Goal: Obtain resource: Download file/media

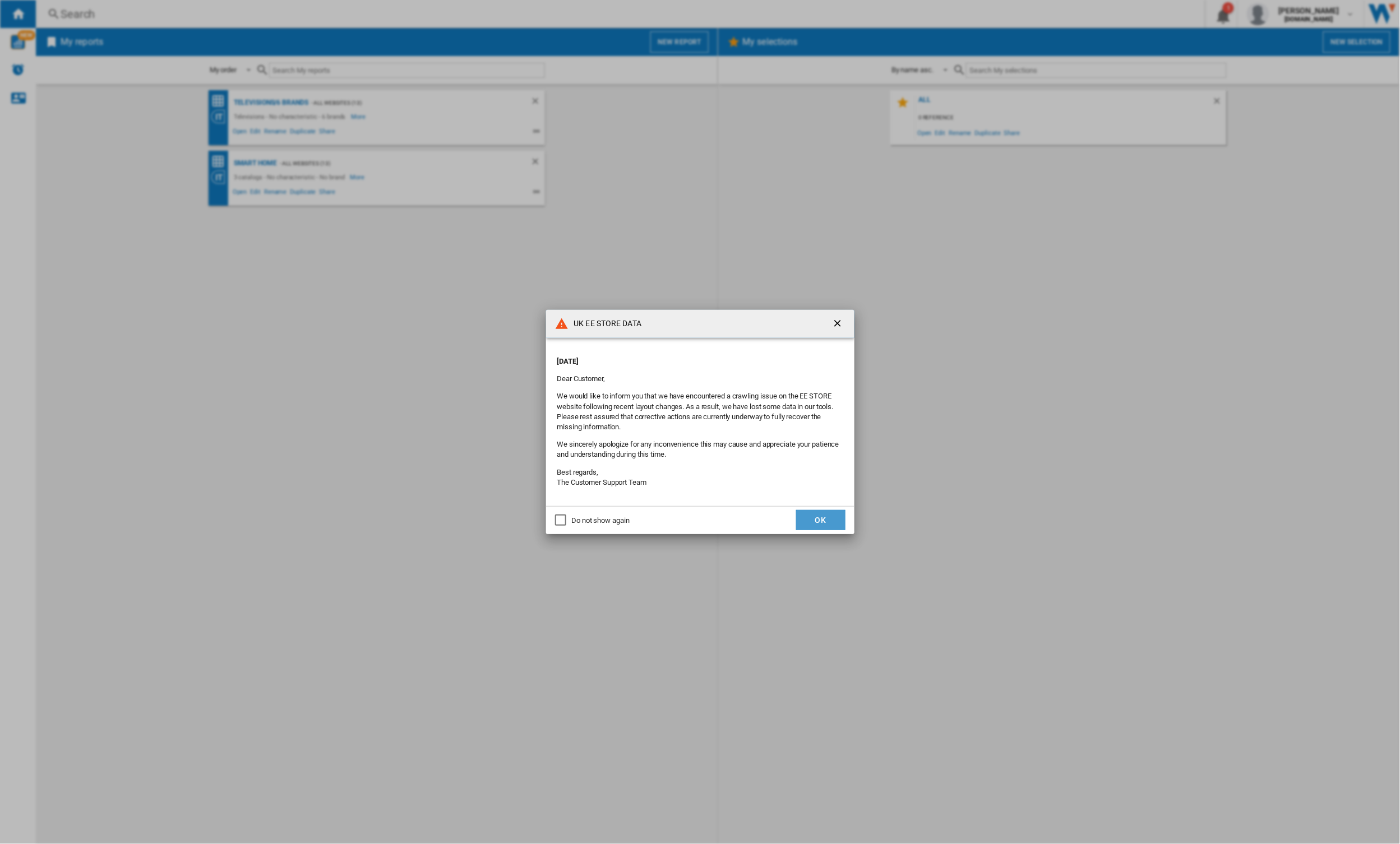
click at [816, 523] on button "OK" at bounding box center [821, 520] width 50 height 20
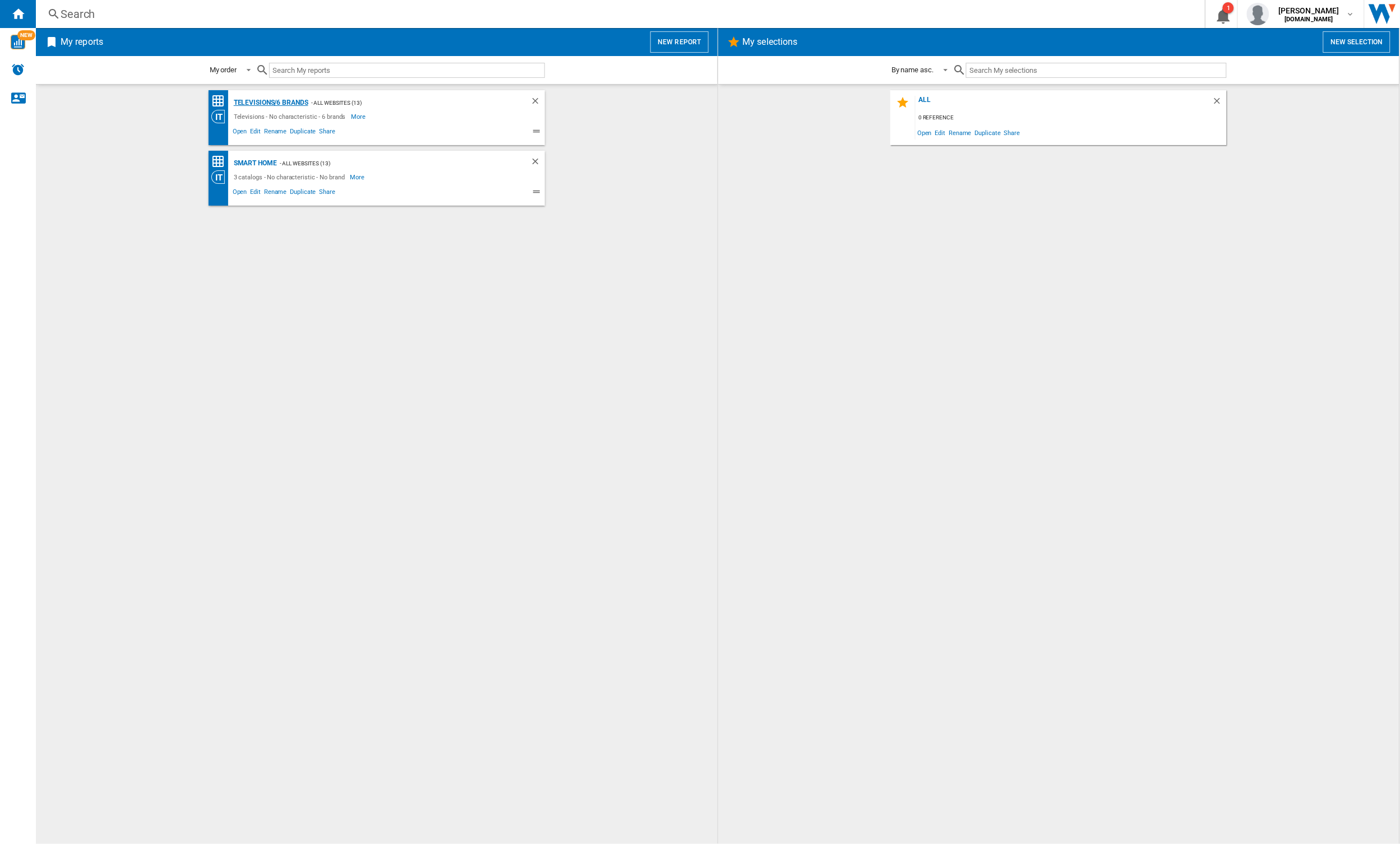
click at [271, 98] on div "Televisions/6 brands" at bounding box center [270, 103] width 77 height 14
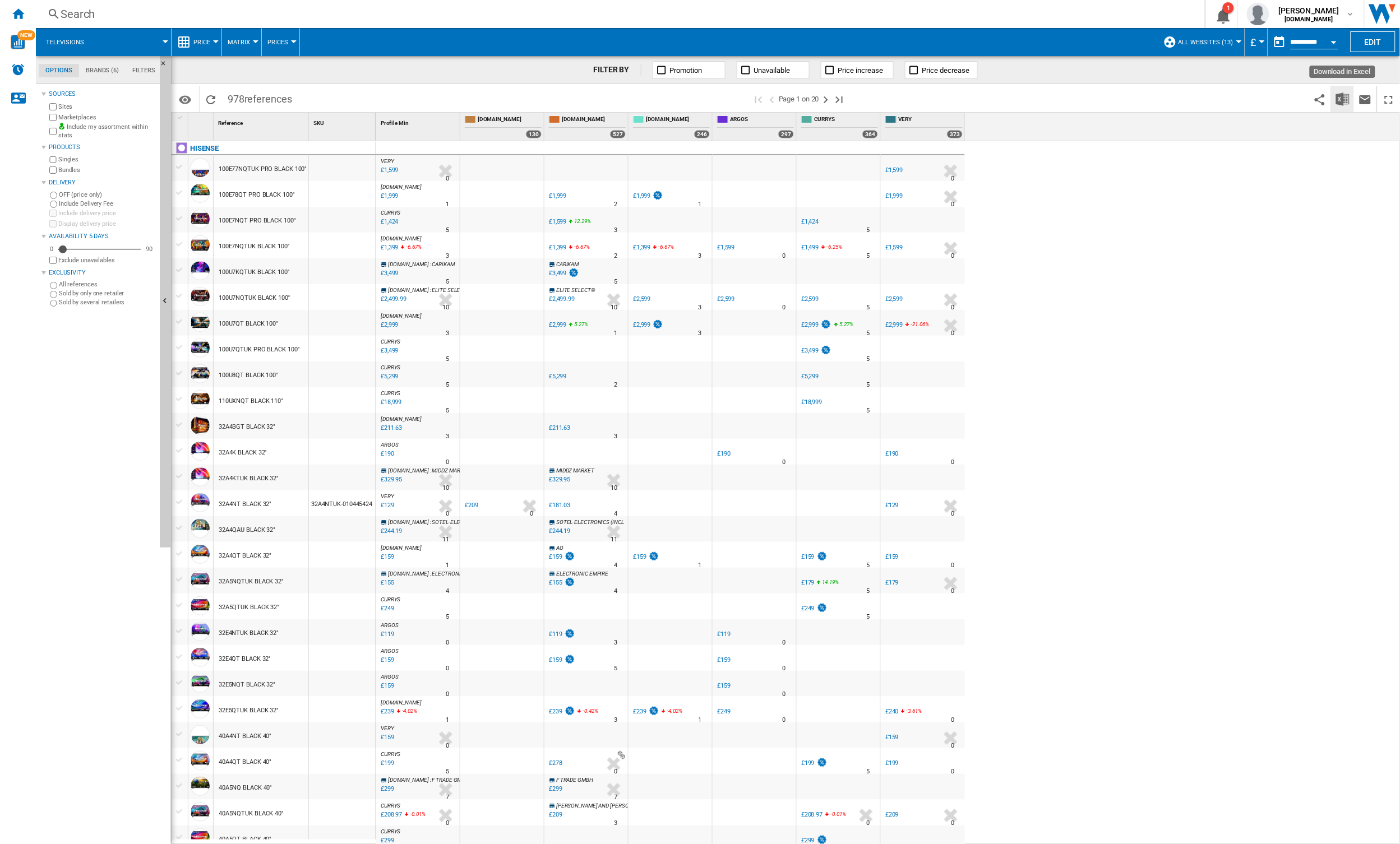
click at [1343, 102] on img "Download in Excel" at bounding box center [1342, 99] width 14 height 14
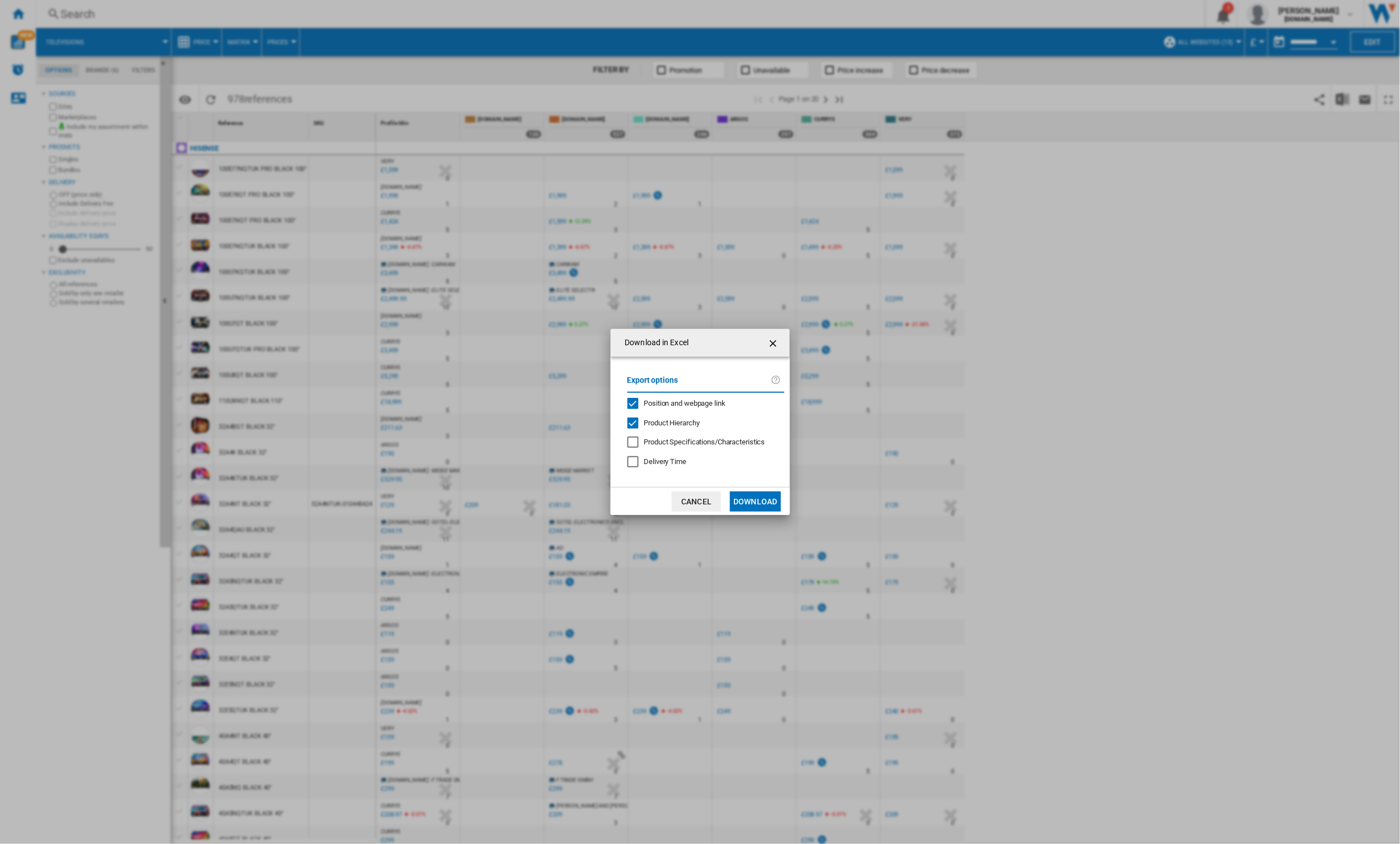
click at [760, 497] on button "Download" at bounding box center [755, 502] width 51 height 20
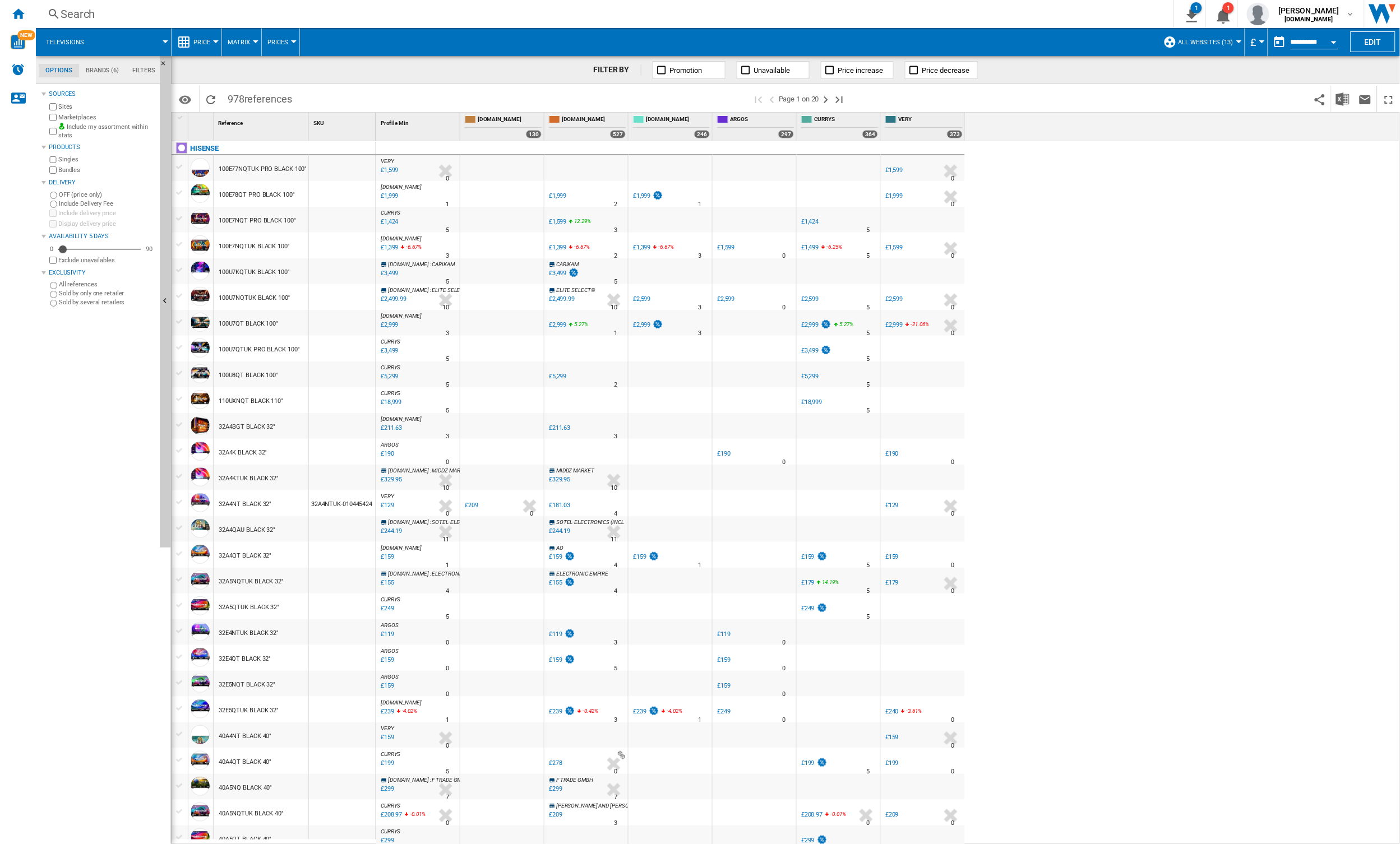
click at [680, 12] on div "Search" at bounding box center [602, 14] width 1083 height 16
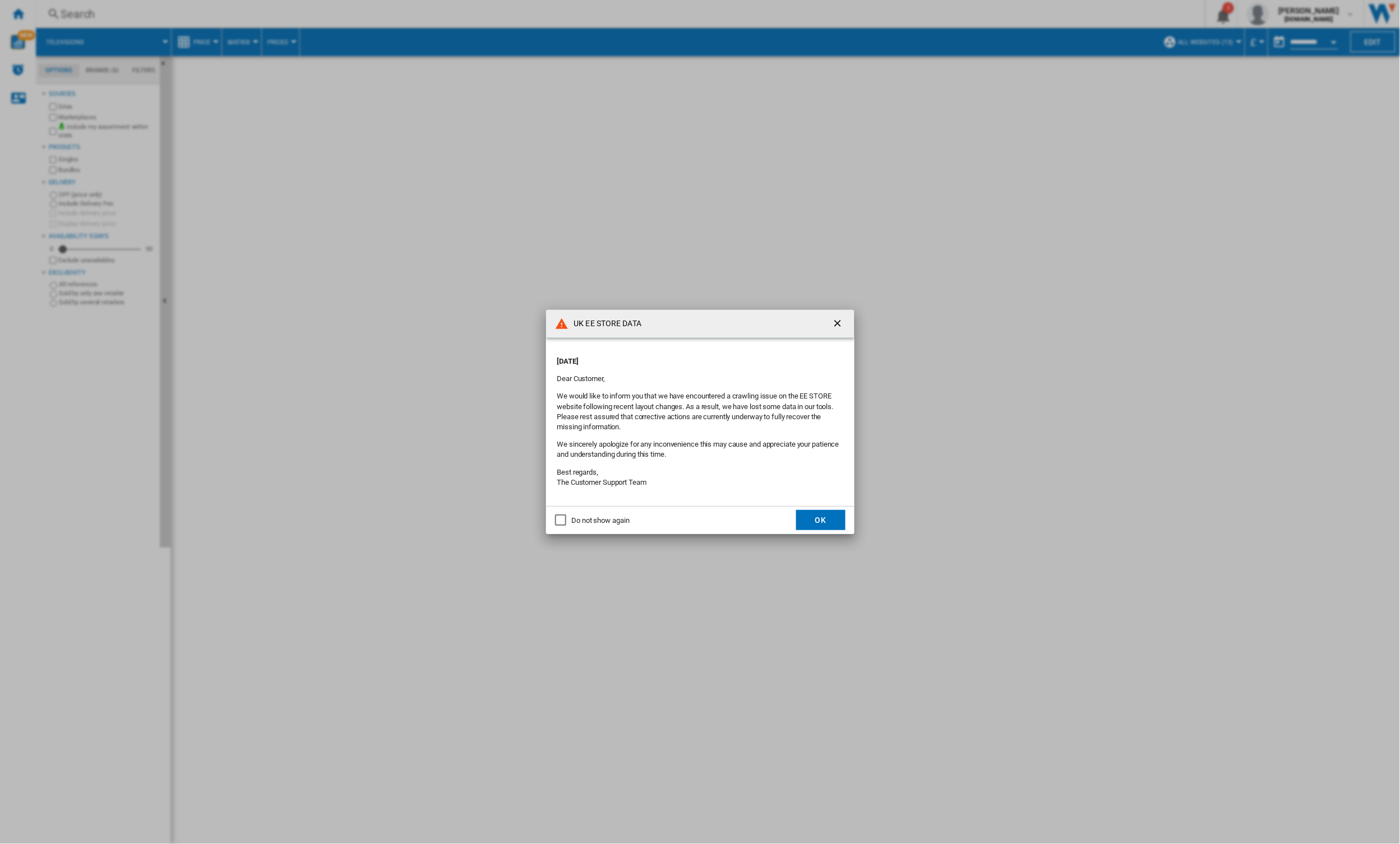
click at [835, 322] on ng-md-icon "getI18NText('BUTTONS.CLOSE_DIALOG')" at bounding box center [839, 324] width 14 height 14
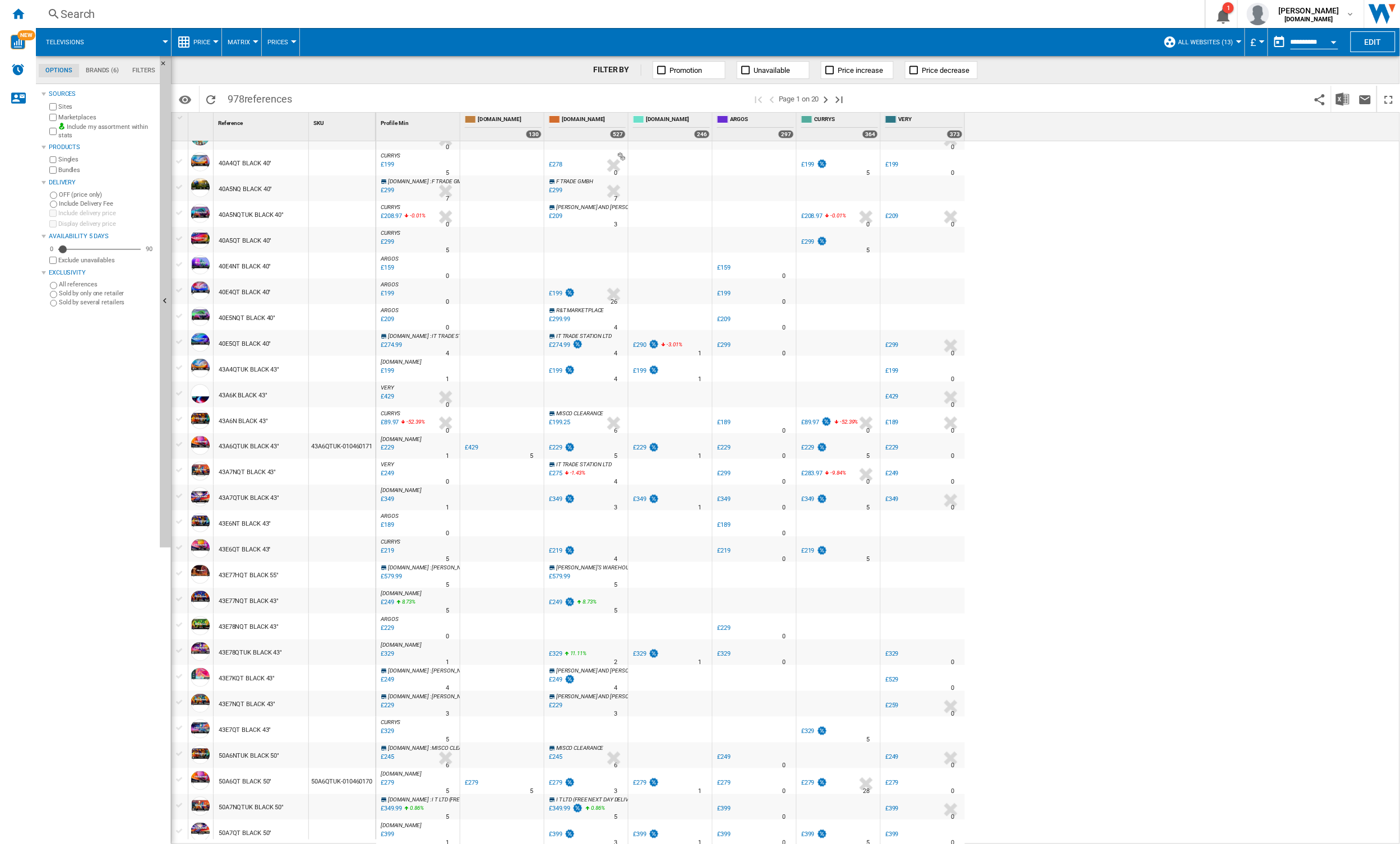
scroll to position [38, 0]
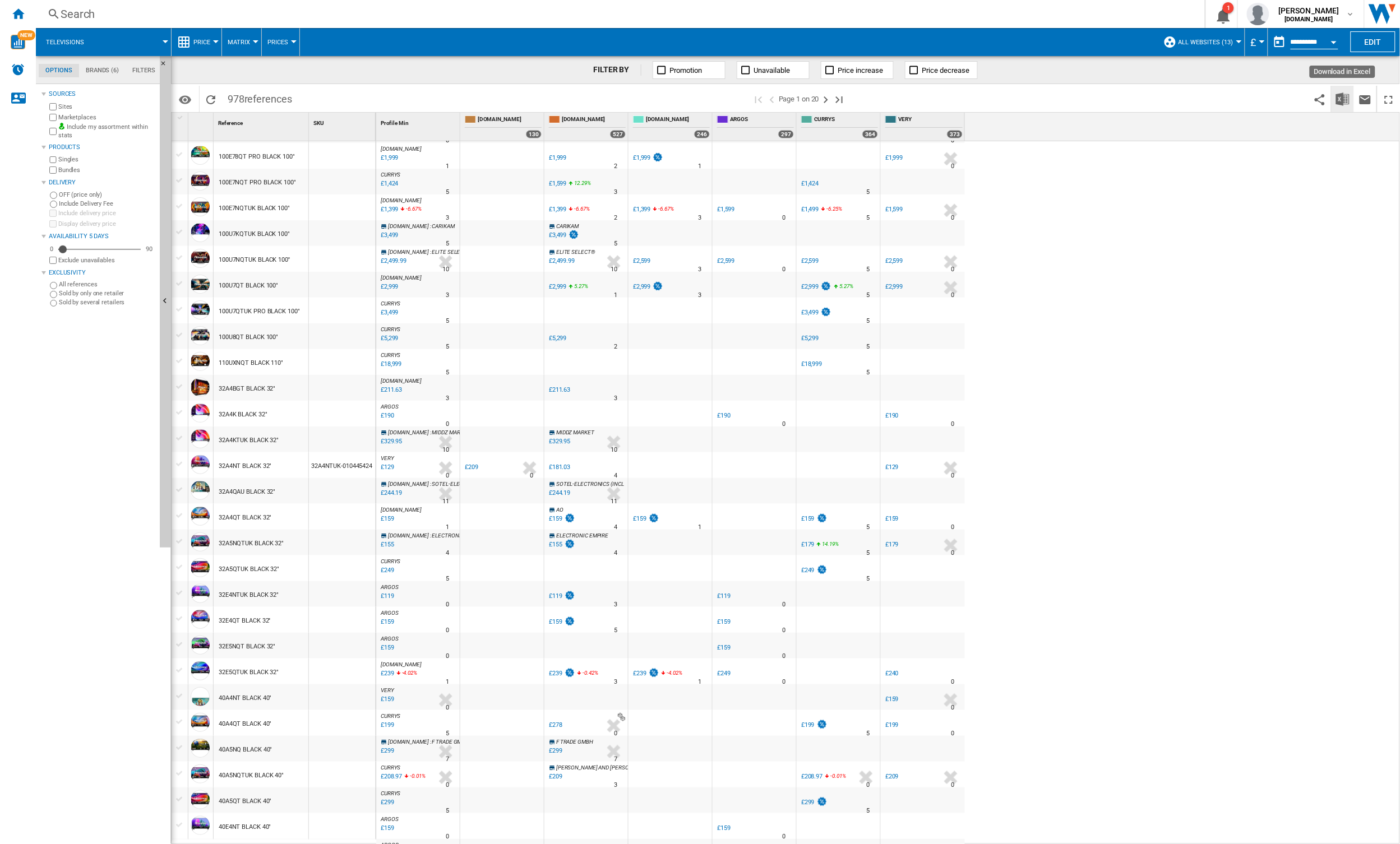
click at [1338, 102] on img "Download in Excel" at bounding box center [1342, 99] width 14 height 14
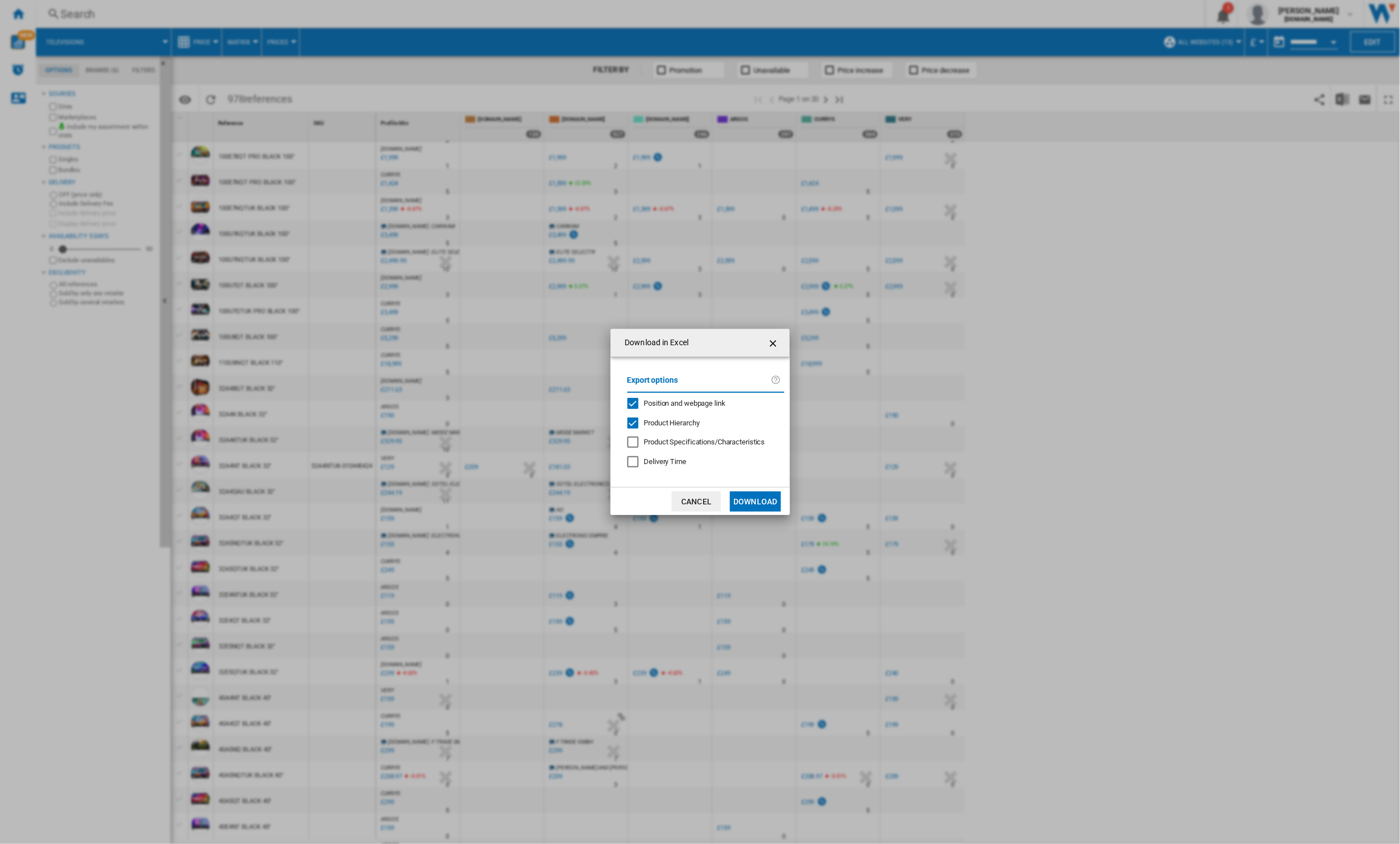
click at [747, 497] on button "Download" at bounding box center [755, 502] width 51 height 20
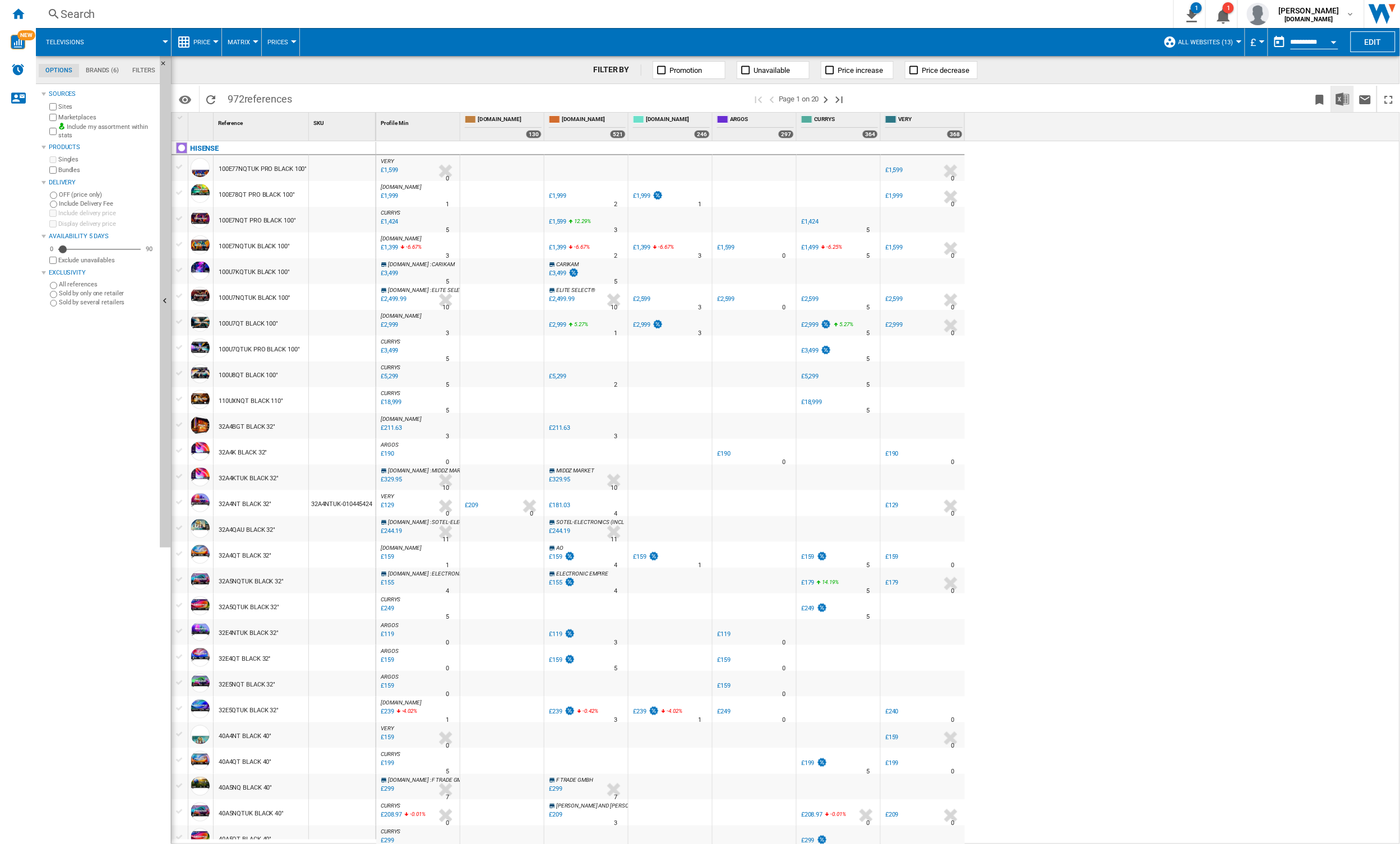
click at [1341, 99] on img "Download in Excel" at bounding box center [1342, 99] width 14 height 14
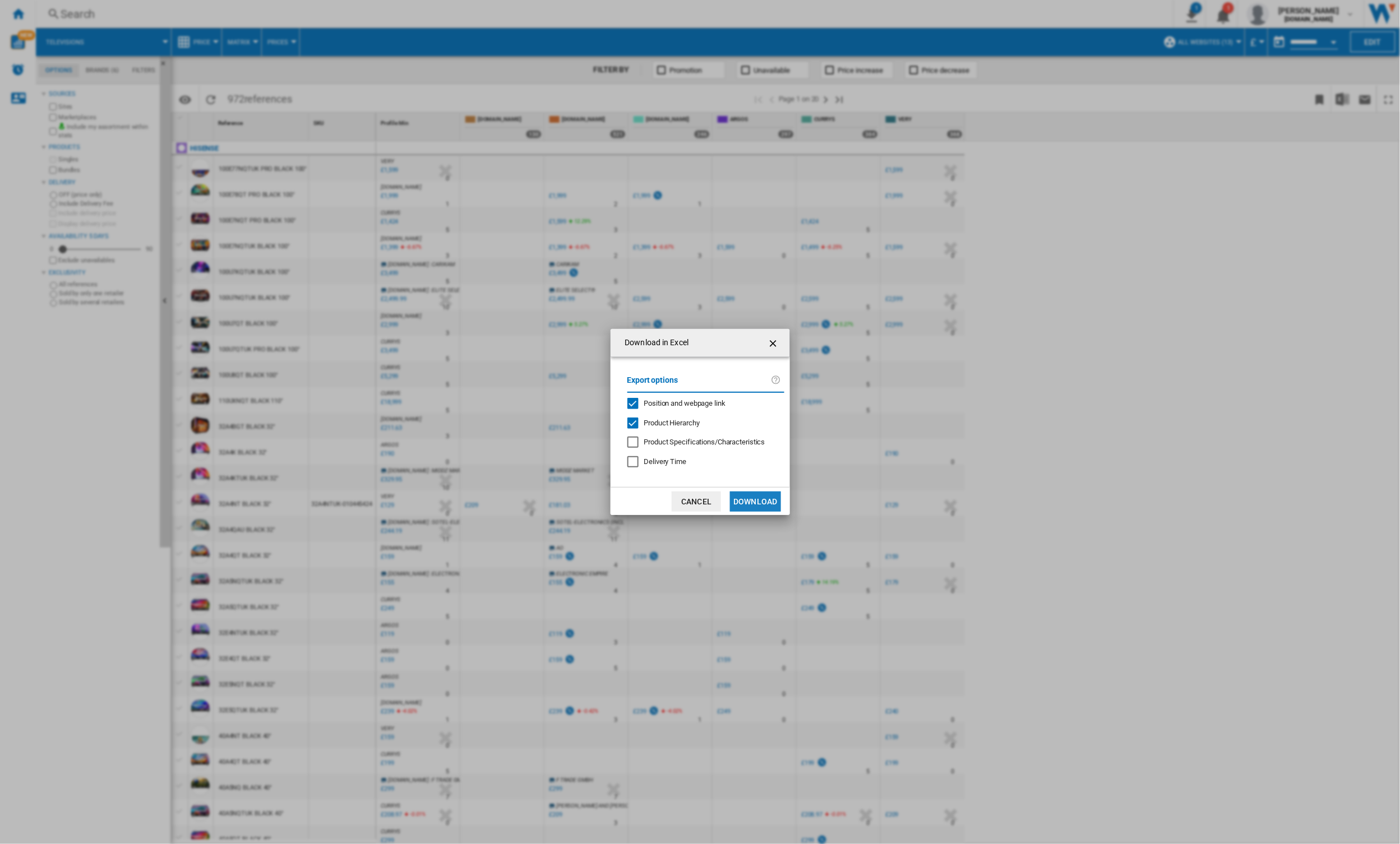
click at [759, 499] on button "Download" at bounding box center [755, 502] width 51 height 20
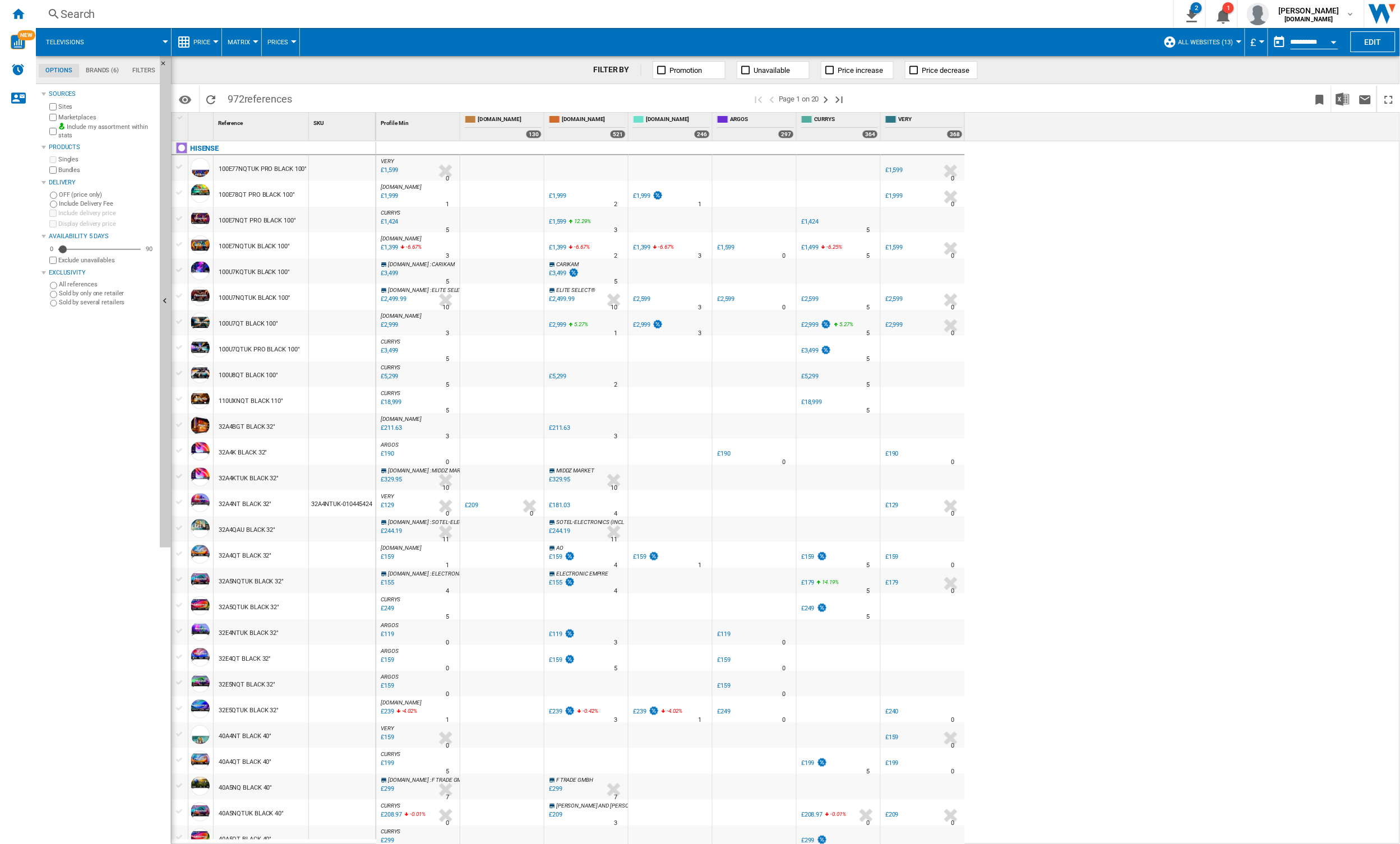
click at [1265, 213] on div "VERY : UK VERY -1.0 % £1,599 % N/A 0 VERY : UK VERY [GEOGRAPHIC_DATA] VERY -1.0…" at bounding box center [888, 493] width 1025 height 704
click at [139, 69] on md-tab-item "Filters" at bounding box center [144, 70] width 37 height 14
click at [64, 74] on md-tab-item "Options" at bounding box center [59, 70] width 41 height 14
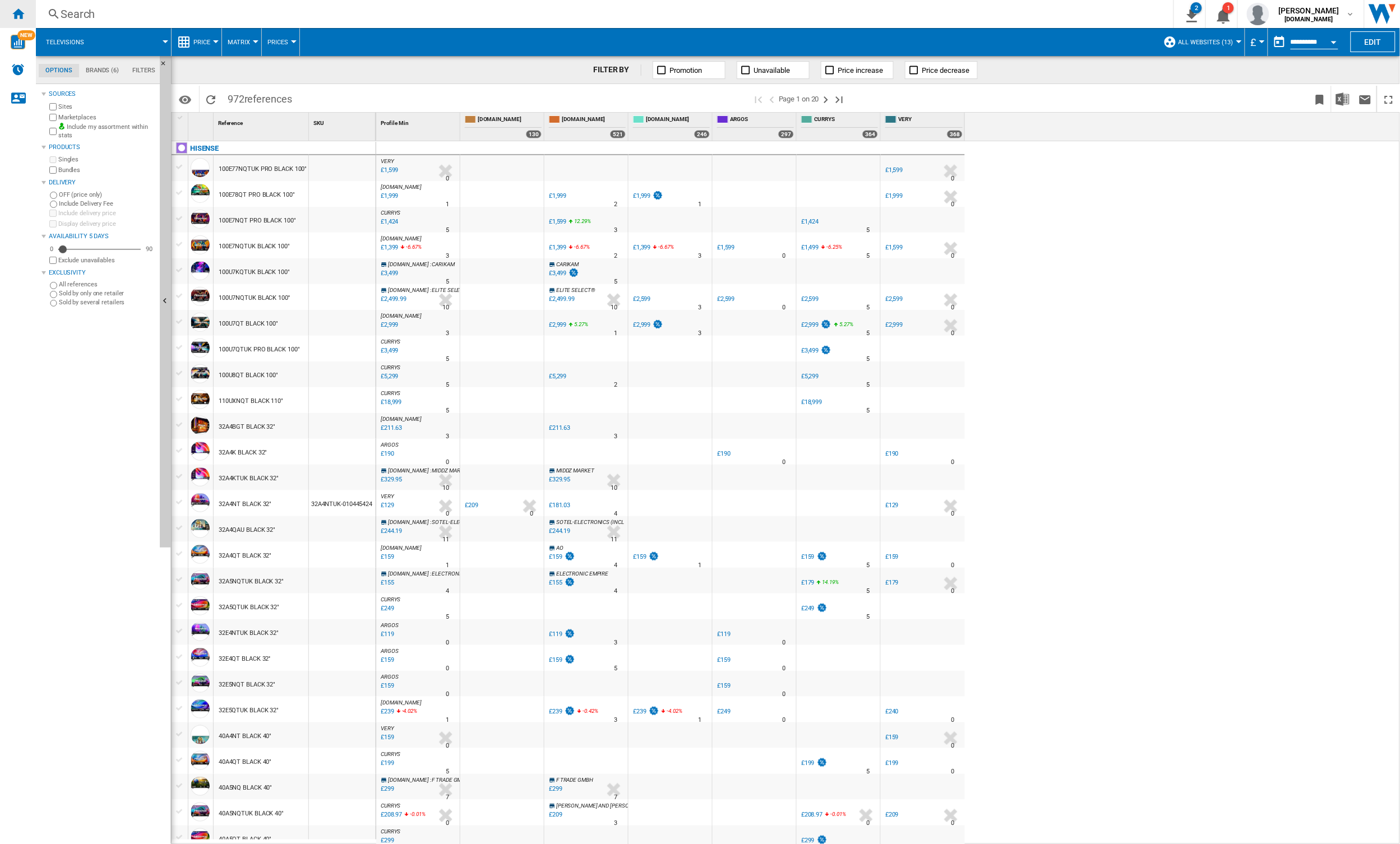
click at [15, 18] on ng-md-icon "Home" at bounding box center [18, 14] width 14 height 14
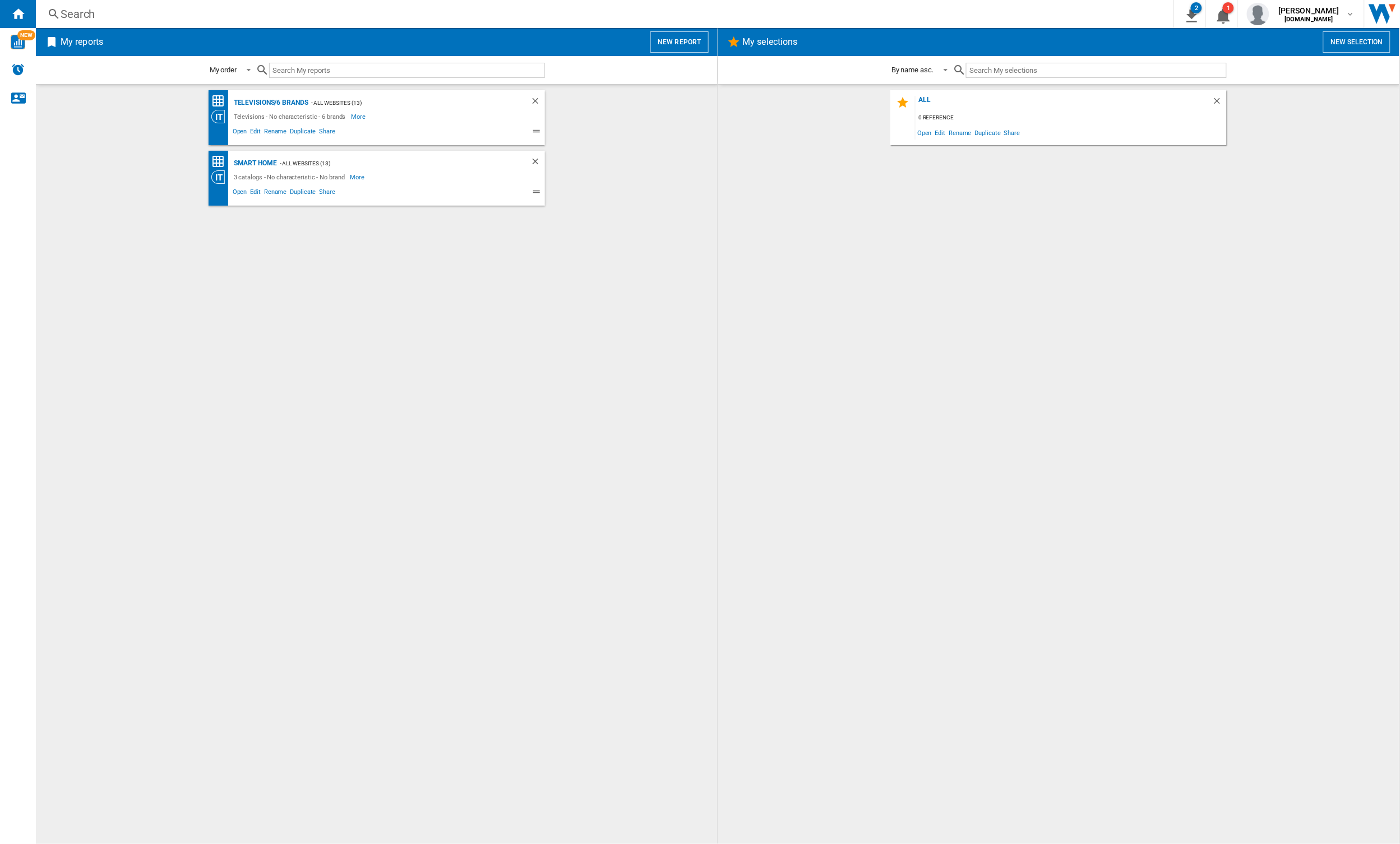
click at [266, 251] on div "Televisions/6 brands - All websites (13) Televisions - No characteristic - 6 br…" at bounding box center [376, 464] width 659 height 748
click at [671, 46] on button "New report" at bounding box center [679, 42] width 58 height 21
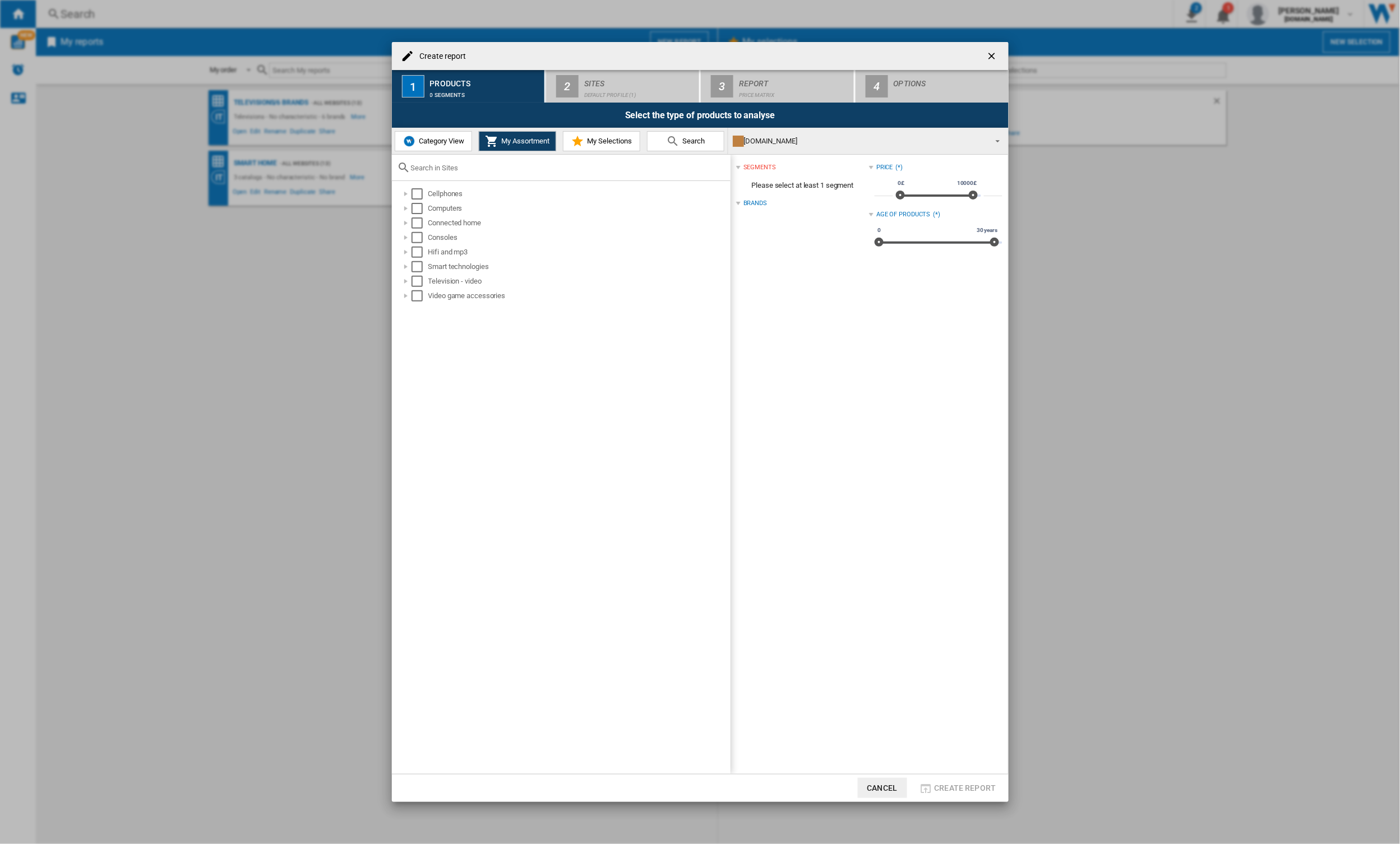
click at [452, 143] on span "Category View" at bounding box center [440, 141] width 49 height 8
click at [402, 281] on div at bounding box center [400, 281] width 11 height 11
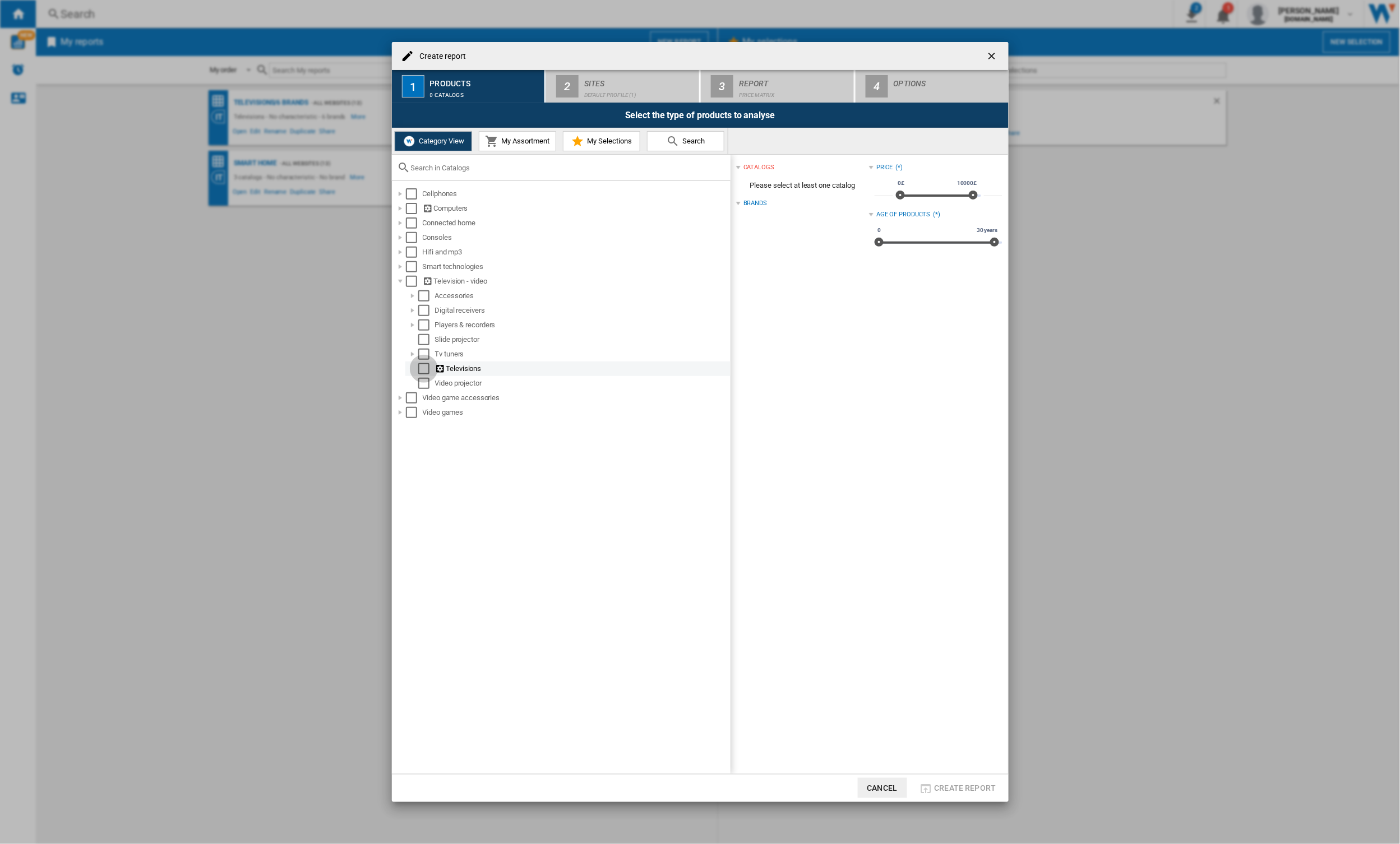
click at [426, 368] on div "Select" at bounding box center [424, 368] width 11 height 11
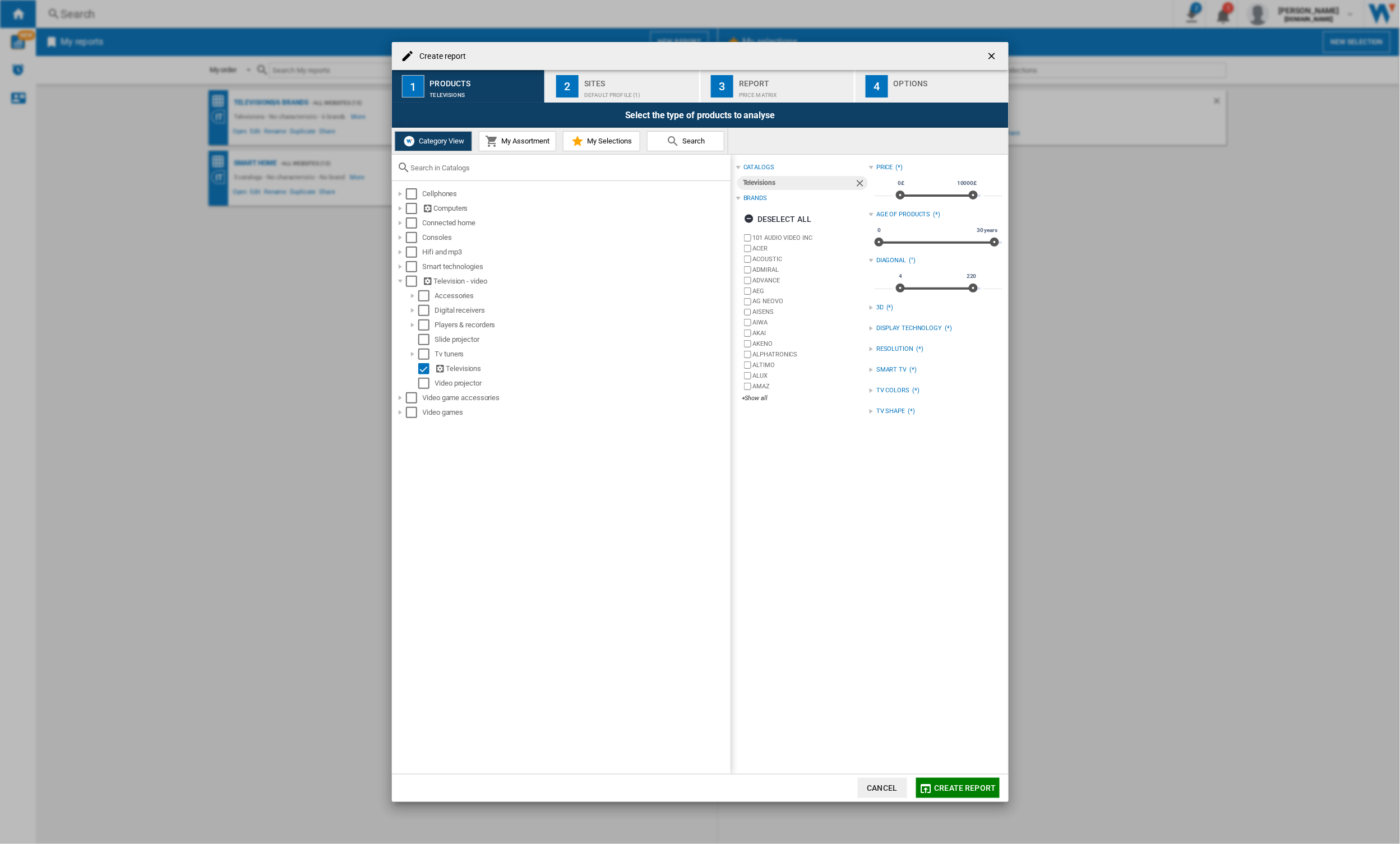
click at [552, 144] on button "My Assortment" at bounding box center [518, 141] width 77 height 20
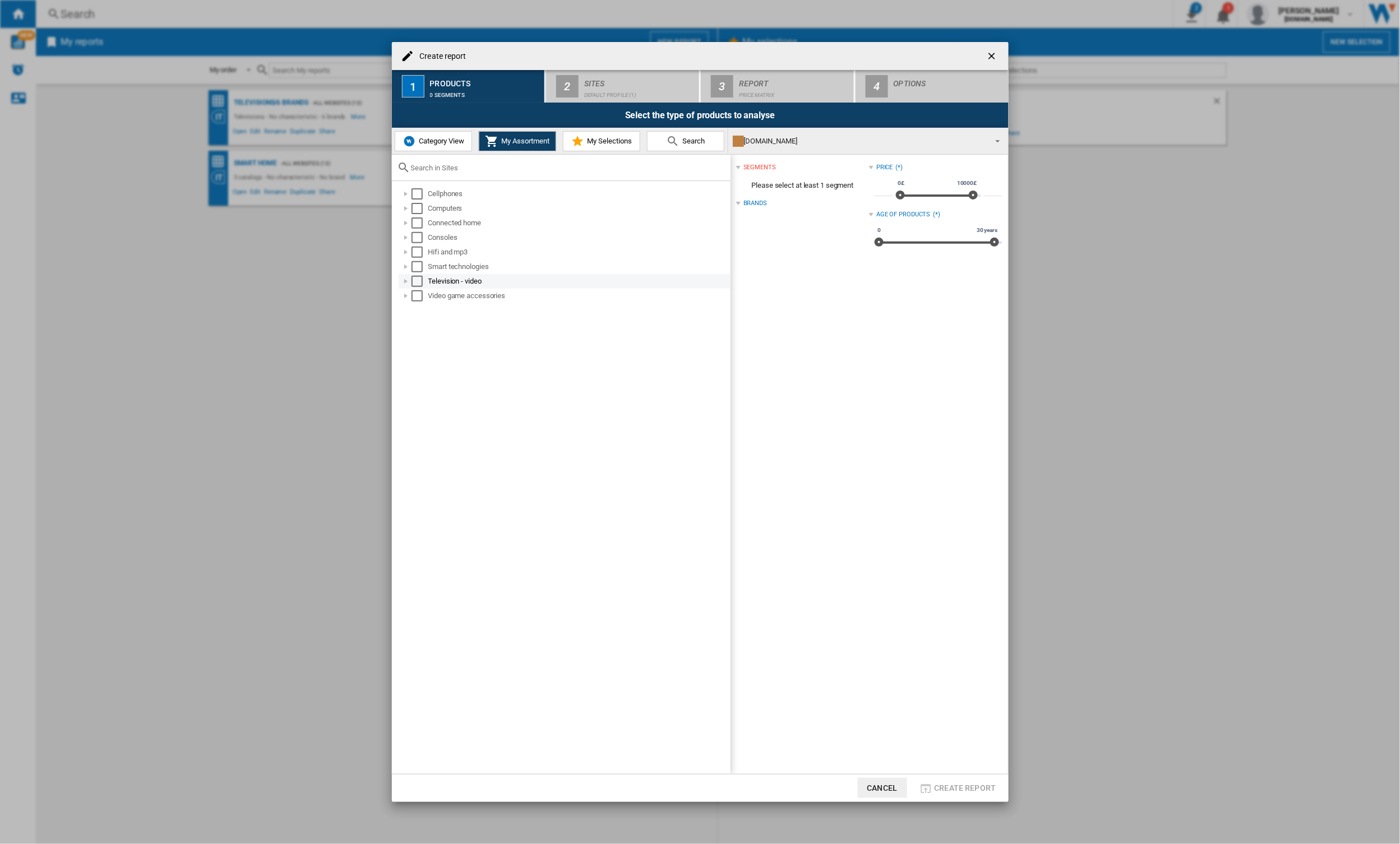
click at [404, 281] on div at bounding box center [405, 281] width 11 height 11
click at [417, 296] on div at bounding box center [418, 296] width 11 height 11
click at [444, 382] on div "Select" at bounding box center [442, 383] width 11 height 11
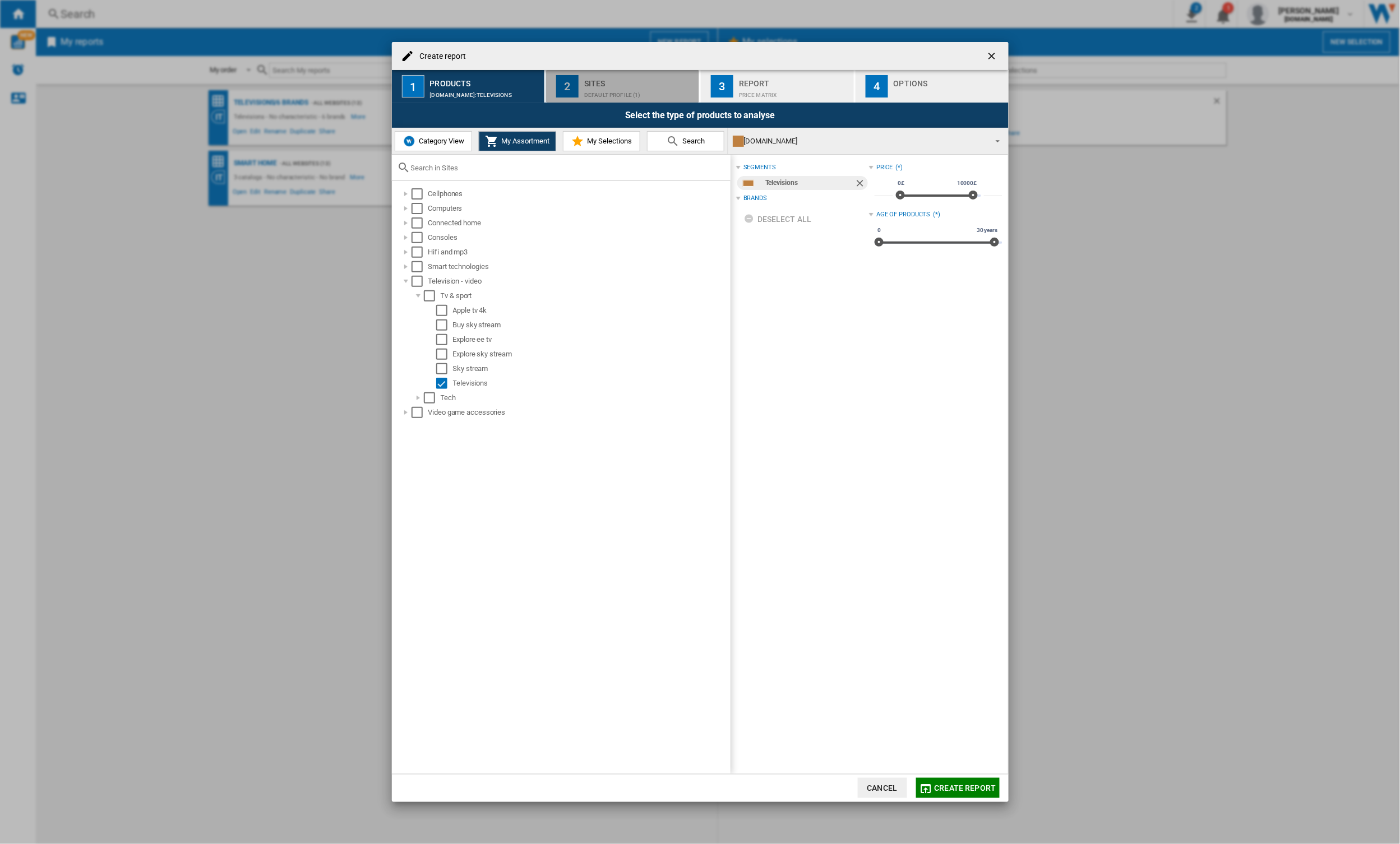
click at [618, 91] on div "Default profile (1)" at bounding box center [639, 92] width 110 height 12
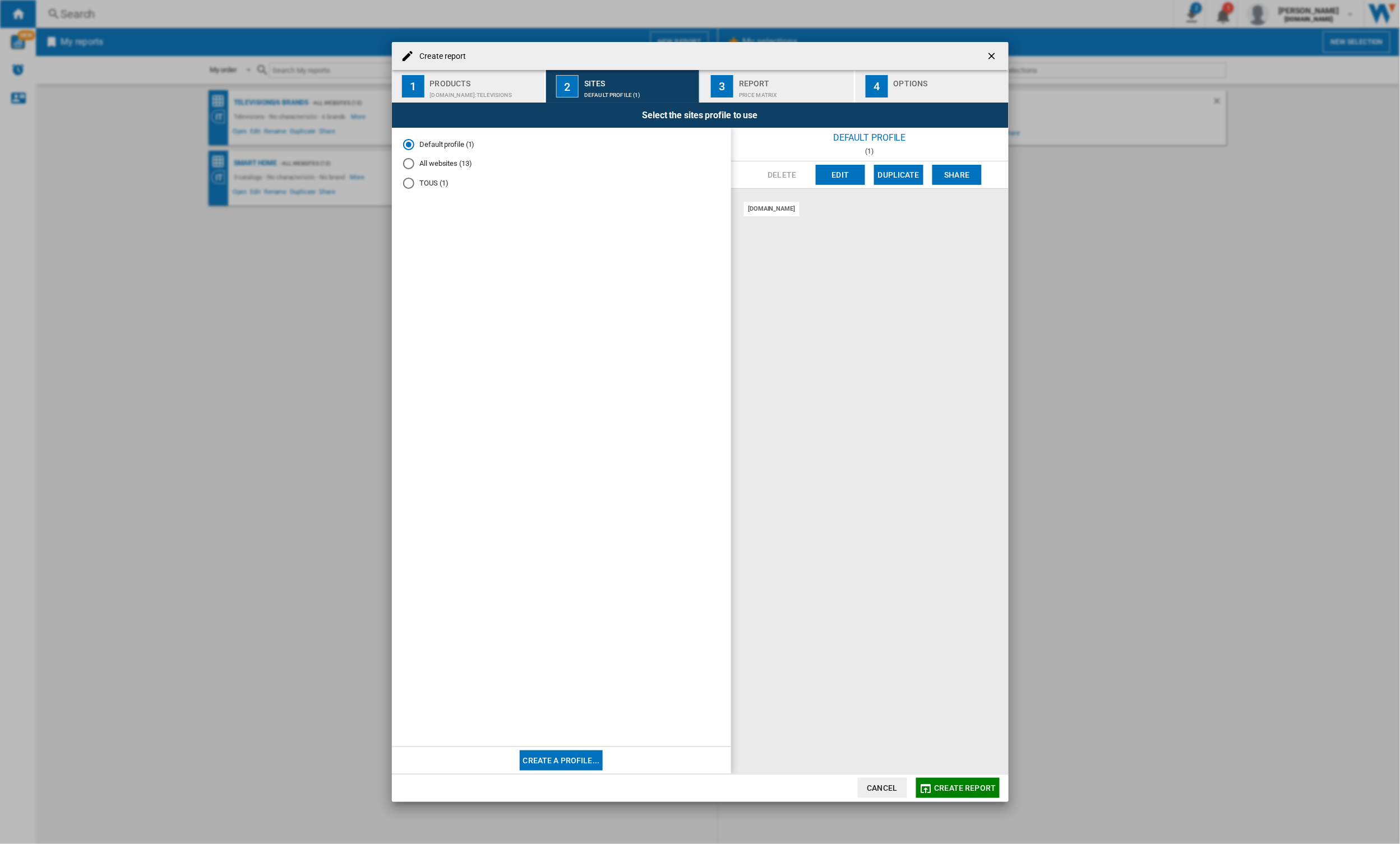
click at [411, 169] on div "All websites (13)" at bounding box center [408, 163] width 11 height 11
click at [954, 784] on span "Create report" at bounding box center [965, 787] width 62 height 9
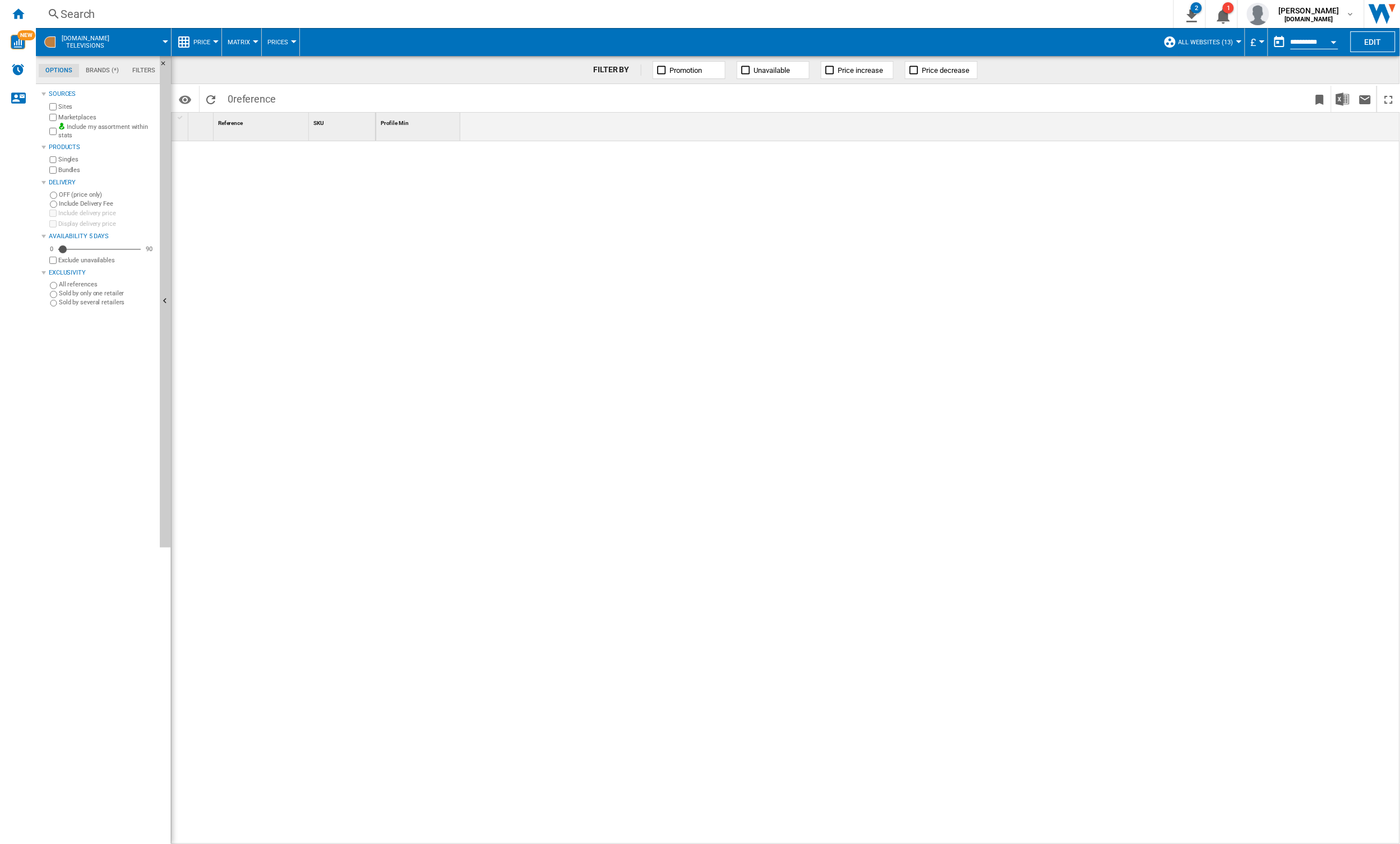
click at [125, 43] on span at bounding box center [145, 42] width 41 height 28
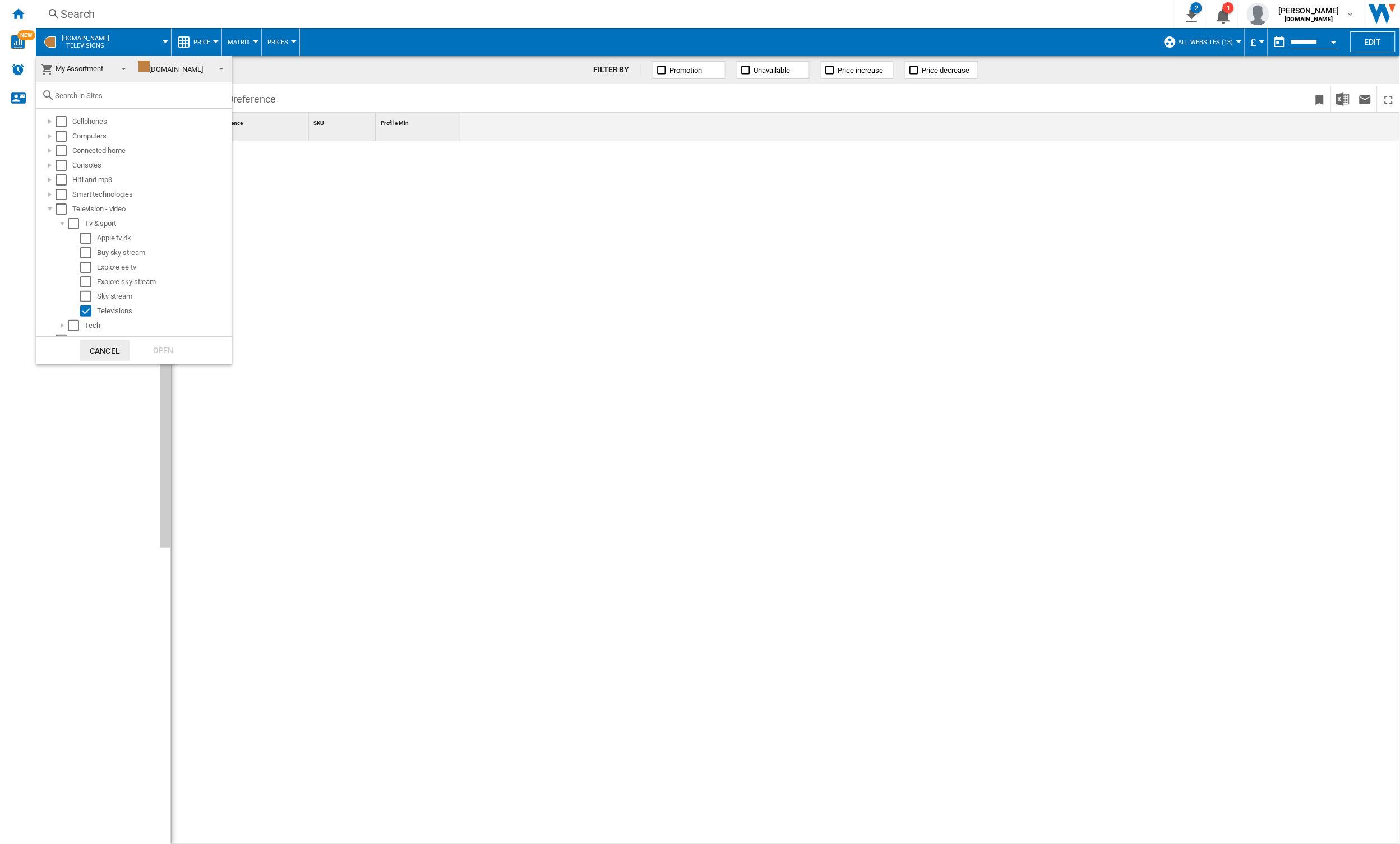
click at [86, 71] on span "My Assortment" at bounding box center [79, 68] width 48 height 8
click at [88, 49] on div "Category View" at bounding box center [66, 43] width 60 height 16
click at [43, 210] on div at bounding box center [44, 207] width 11 height 11
click at [68, 294] on div "Select" at bounding box center [67, 295] width 11 height 11
click at [148, 351] on div "Open" at bounding box center [164, 350] width 50 height 21
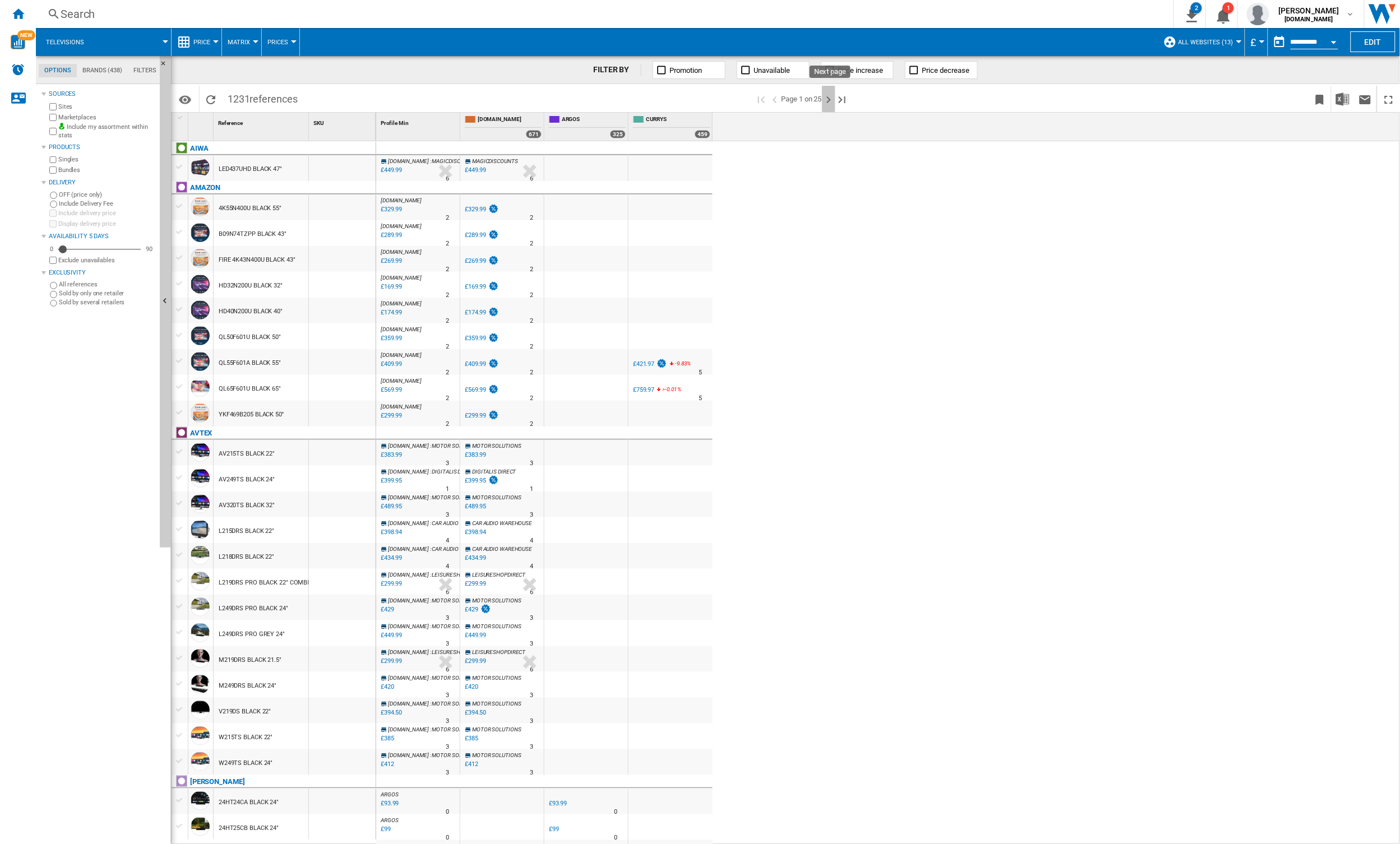
click at [830, 101] on ng-md-icon "Next page" at bounding box center [828, 100] width 14 height 14
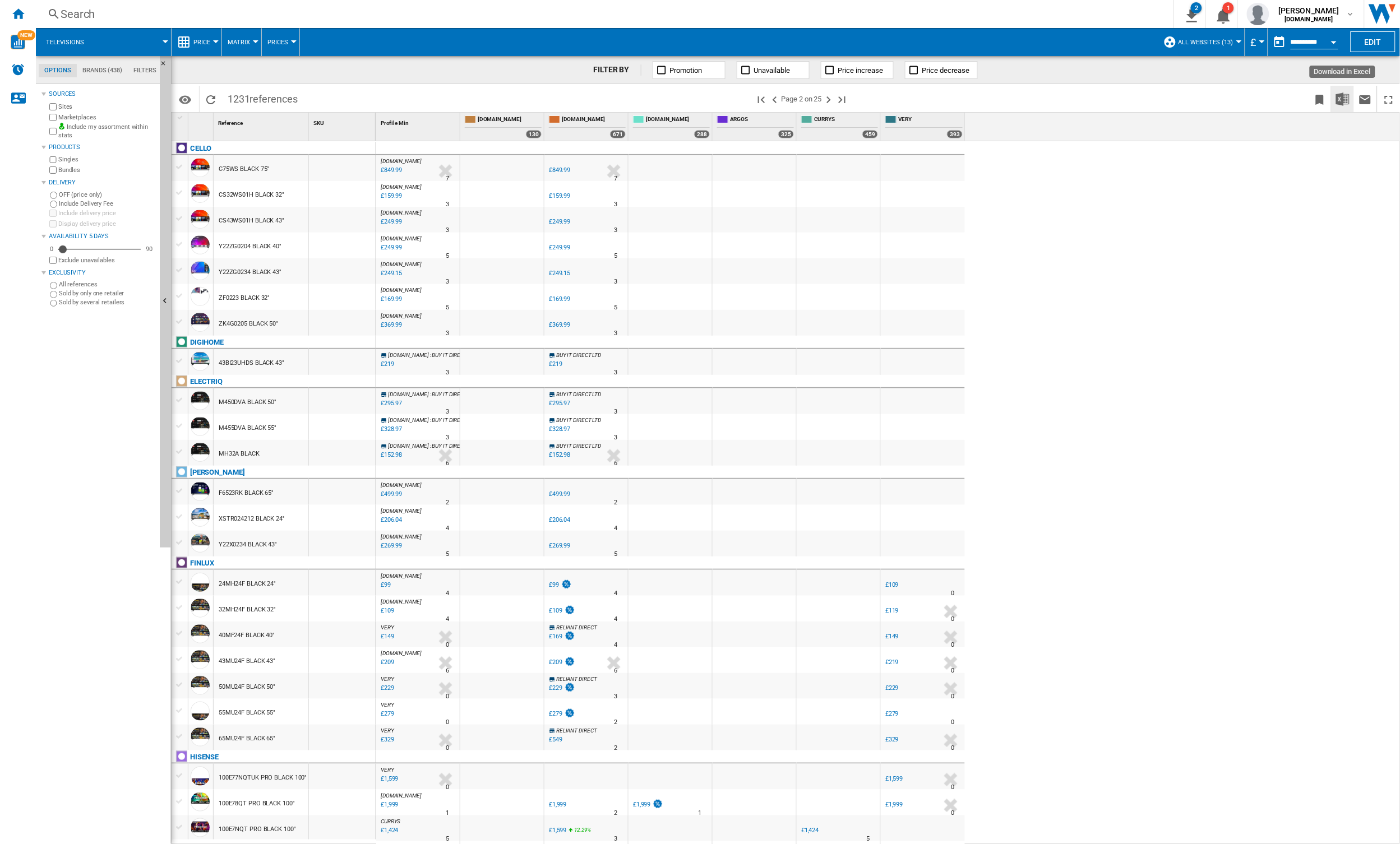
click at [1337, 98] on img "Download in Excel" at bounding box center [1342, 99] width 14 height 14
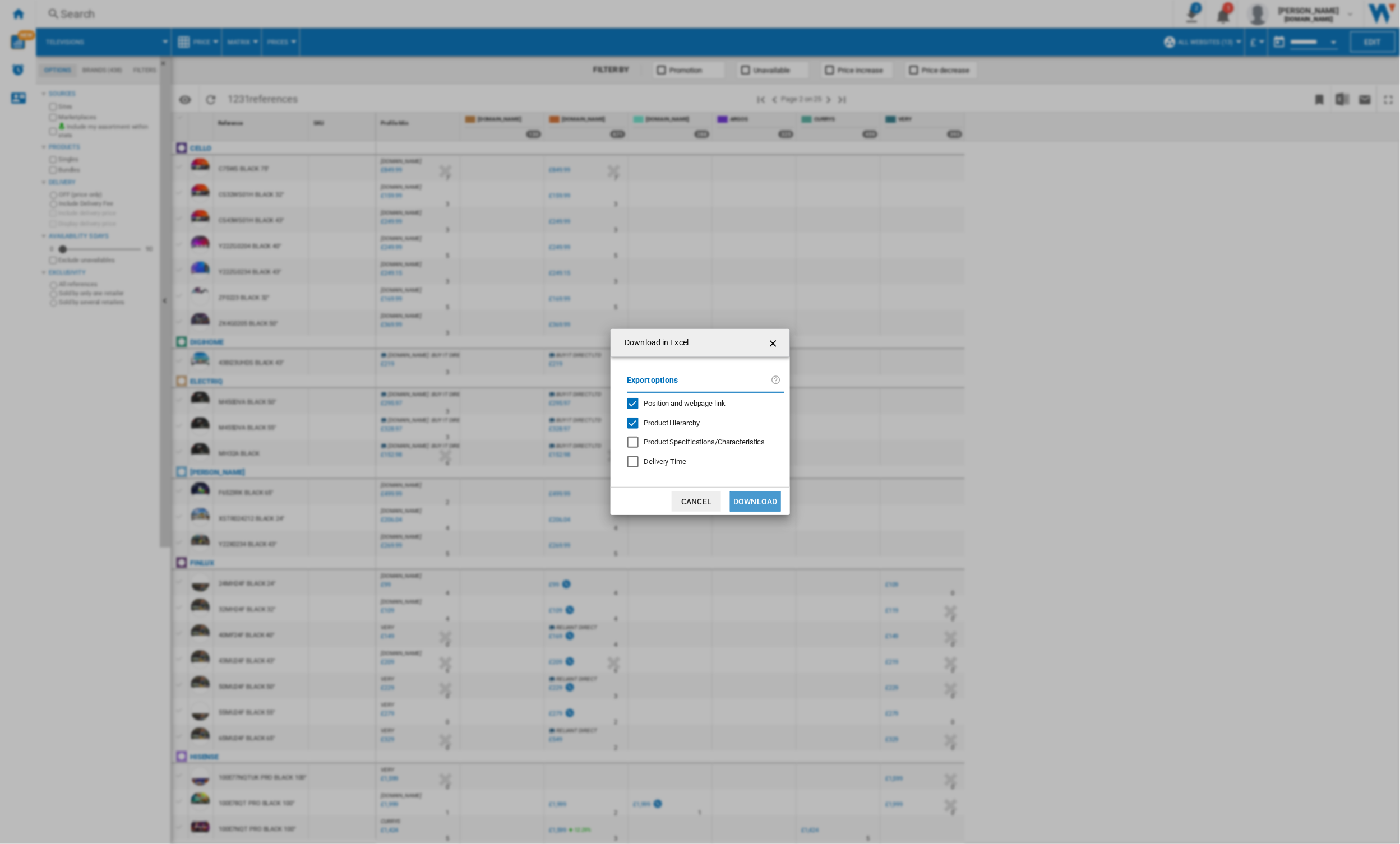
click at [752, 499] on button "Download" at bounding box center [755, 502] width 51 height 20
